Goal: Information Seeking & Learning: Understand process/instructions

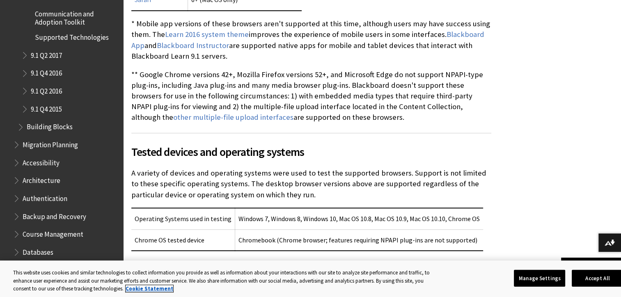
scroll to position [1147, 0]
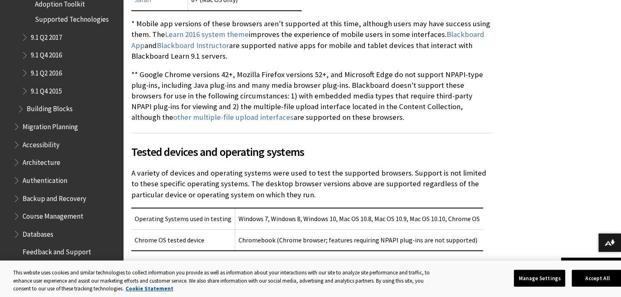
click at [68, 217] on span "Course Management" at bounding box center [53, 214] width 61 height 11
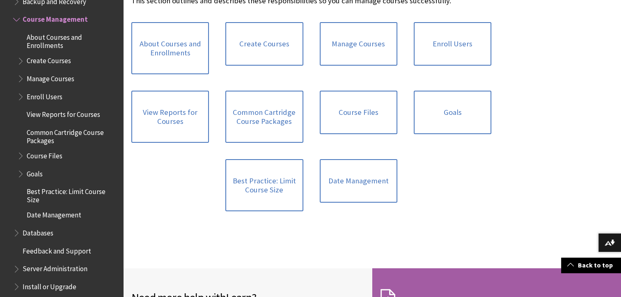
scroll to position [287, 0]
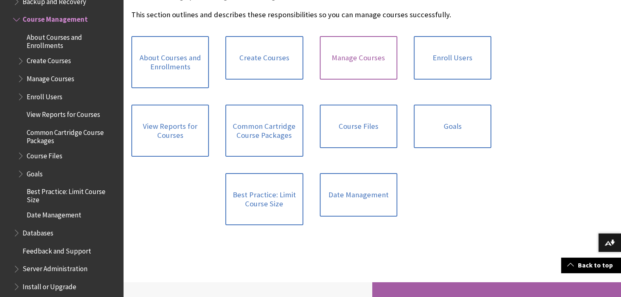
click at [346, 62] on link "Manage Courses" at bounding box center [358, 57] width 78 height 43
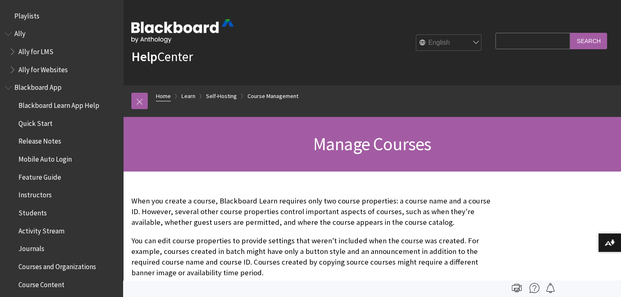
click at [167, 96] on link "Home" at bounding box center [163, 96] width 15 height 10
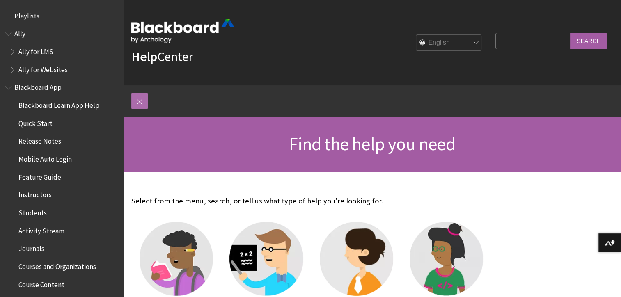
click at [146, 106] on link at bounding box center [139, 101] width 16 height 16
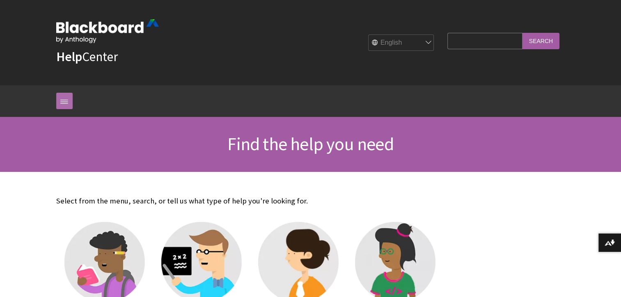
click at [71, 102] on link at bounding box center [64, 101] width 16 height 16
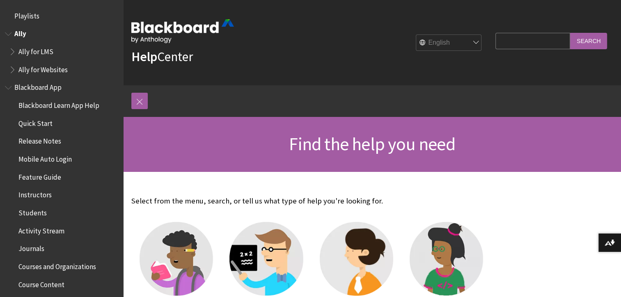
click at [17, 53] on span "Book outline for Anthology Ally Help" at bounding box center [13, 50] width 9 height 10
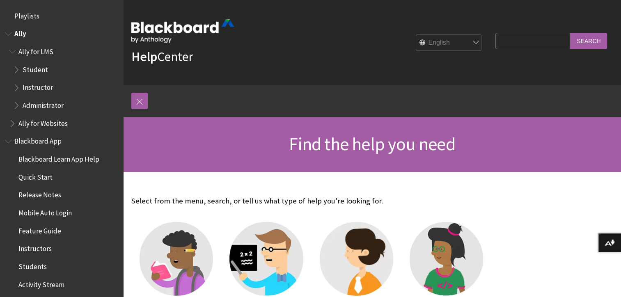
click at [16, 119] on span "Book outline for Anthology Ally Help" at bounding box center [13, 121] width 9 height 10
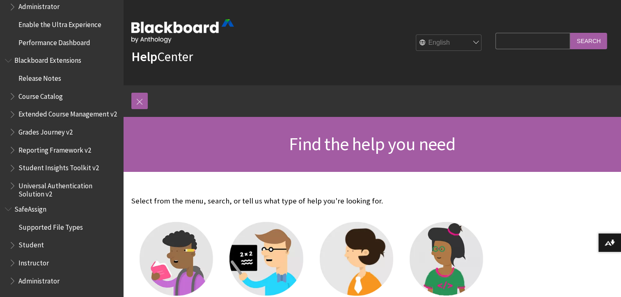
scroll to position [951, 0]
click at [34, 244] on span "Student" at bounding box center [30, 243] width 25 height 11
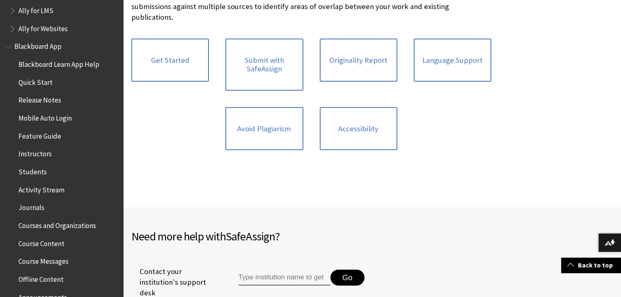
scroll to position [82, 0]
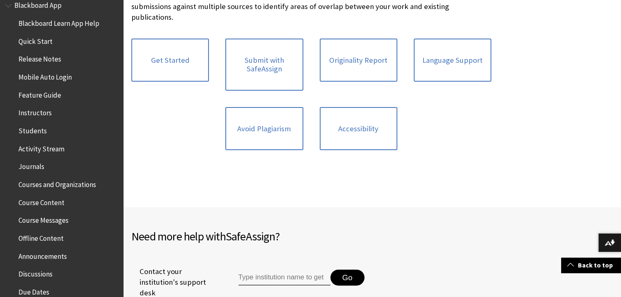
click at [85, 186] on span "Courses and Organizations" at bounding box center [57, 183] width 78 height 11
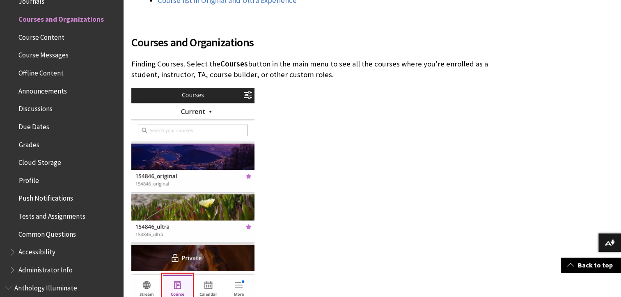
scroll to position [246, 0]
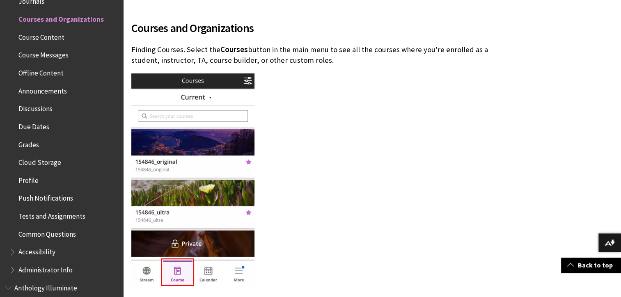
click at [239, 271] on img at bounding box center [192, 179] width 123 height 212
click at [200, 275] on img at bounding box center [192, 179] width 123 height 212
click at [199, 79] on img at bounding box center [192, 179] width 123 height 212
click at [199, 99] on img at bounding box center [192, 179] width 123 height 212
click at [192, 77] on img at bounding box center [192, 179] width 123 height 212
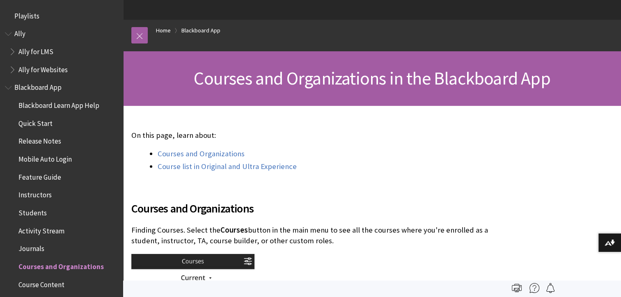
scroll to position [0, 0]
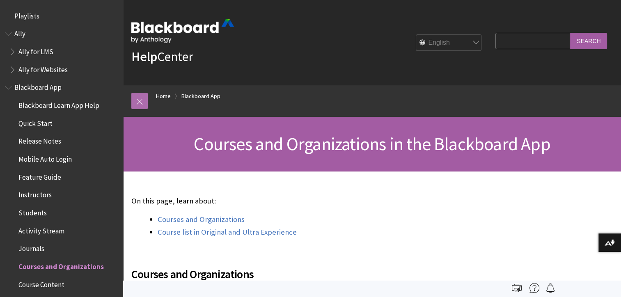
click at [141, 100] on link at bounding box center [139, 101] width 16 height 16
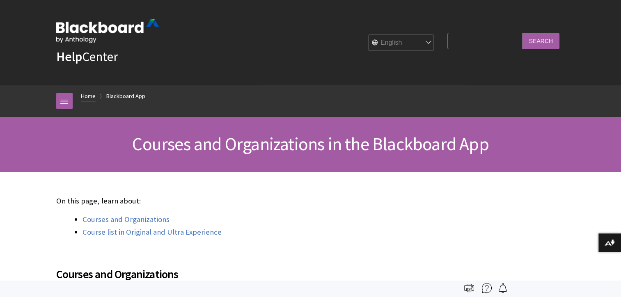
click at [88, 98] on link "Home" at bounding box center [88, 96] width 15 height 10
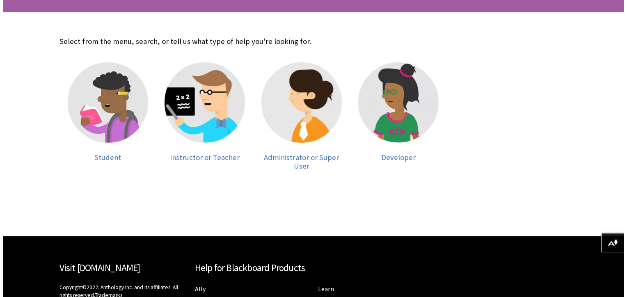
scroll to position [164, 0]
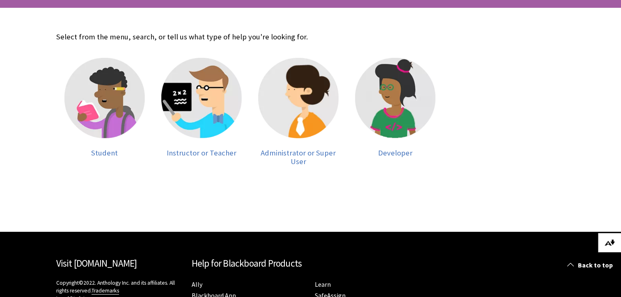
click at [612, 246] on button "Download alternative formats ..." at bounding box center [609, 243] width 23 height 20
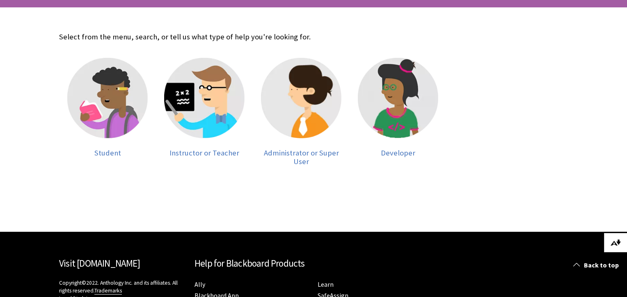
click at [609, 240] on button "Download alternative formats ..." at bounding box center [615, 243] width 23 height 20
